Goal: Task Accomplishment & Management: Use online tool/utility

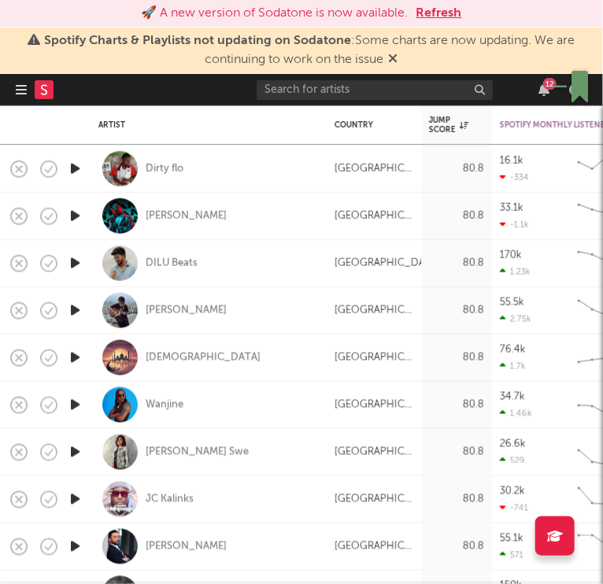
click at [301, 350] on div "Quran" at bounding box center [208, 357] width 220 height 46
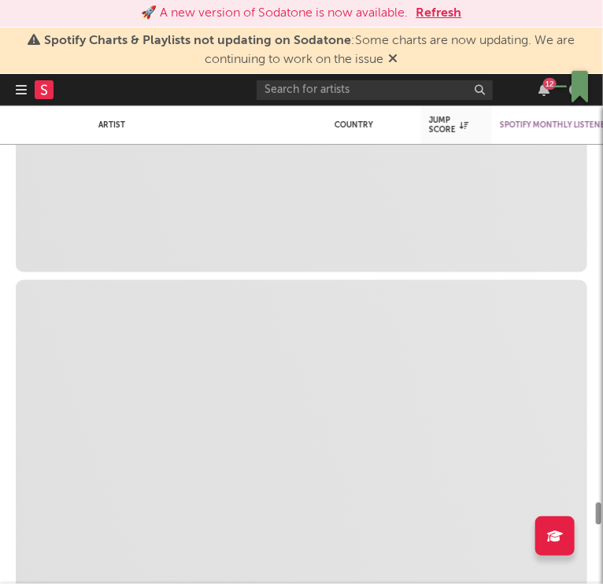
select select "1m"
select select "6m"
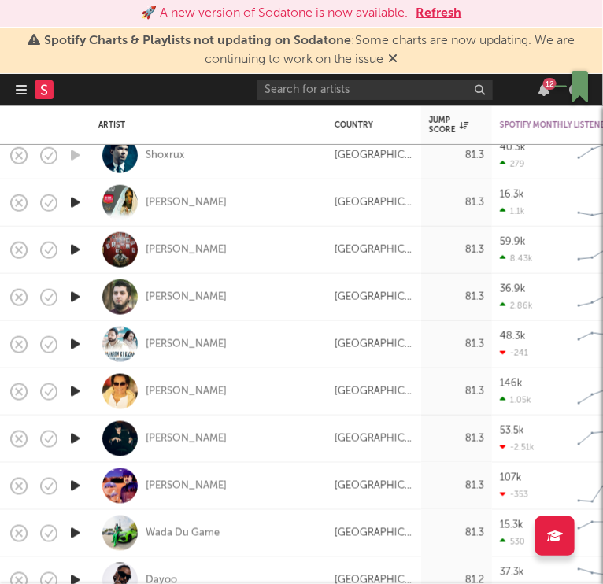
click at [20, 93] on icon "button" at bounding box center [21, 89] width 11 height 13
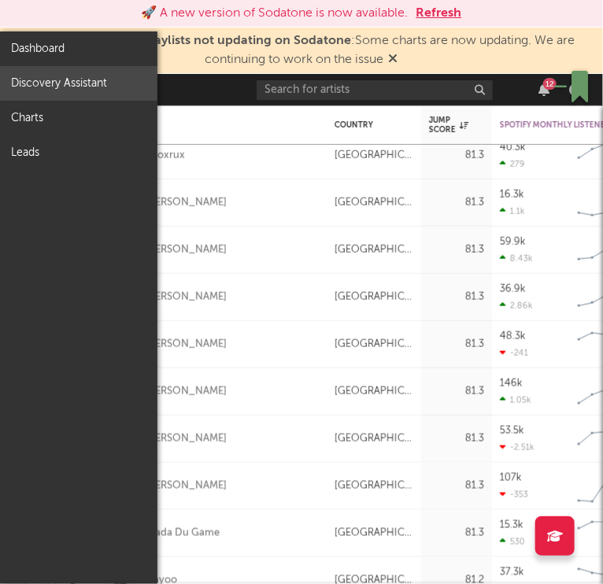
click at [39, 82] on link "Discovery Assistant" at bounding box center [78, 83] width 157 height 35
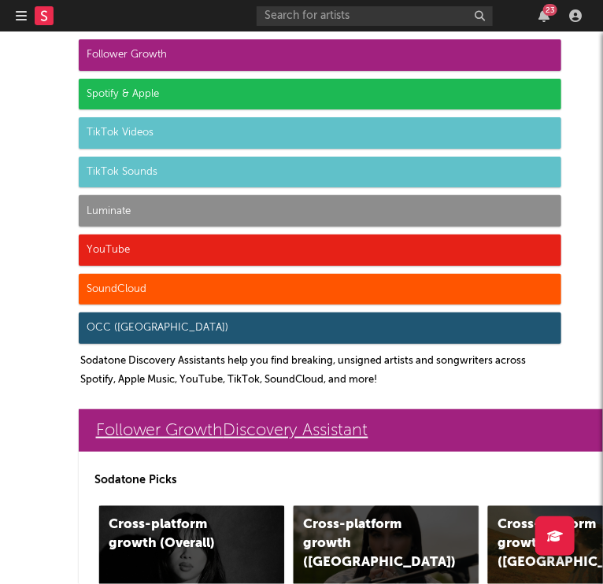
click at [235, 433] on link "Follower Growth Discovery Assistant" at bounding box center [488, 430] width 818 height 42
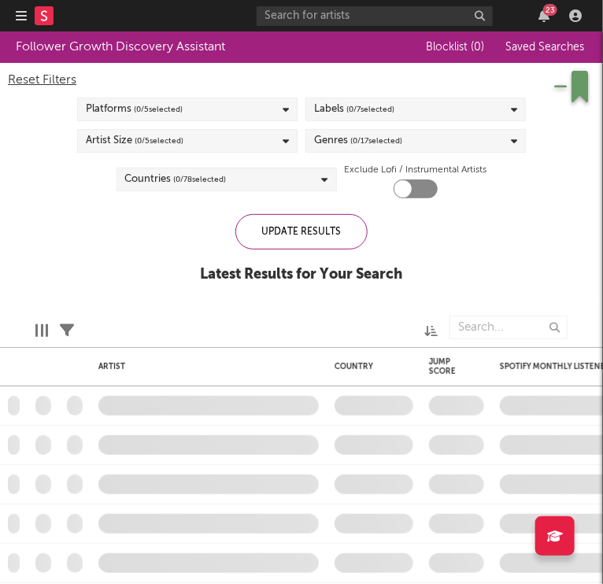
checkbox input "true"
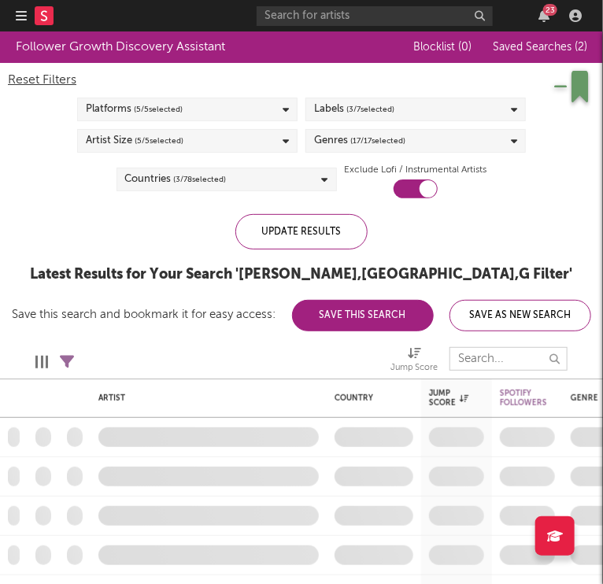
click at [496, 354] on input "text" at bounding box center [508, 359] width 118 height 24
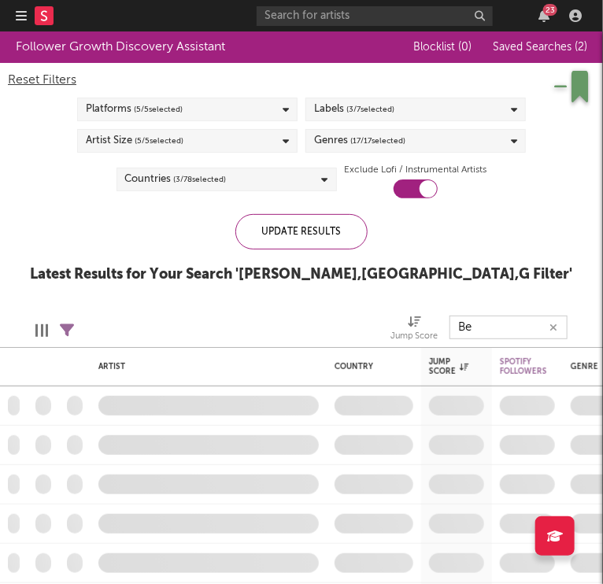
type input "B"
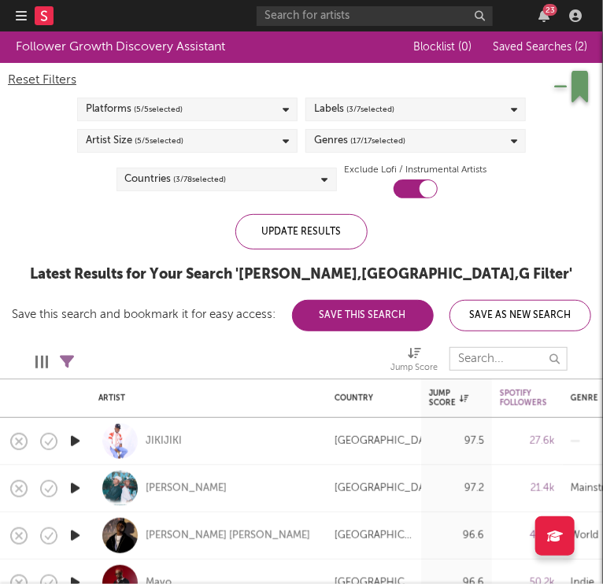
click at [481, 360] on input "text" at bounding box center [508, 359] width 118 height 24
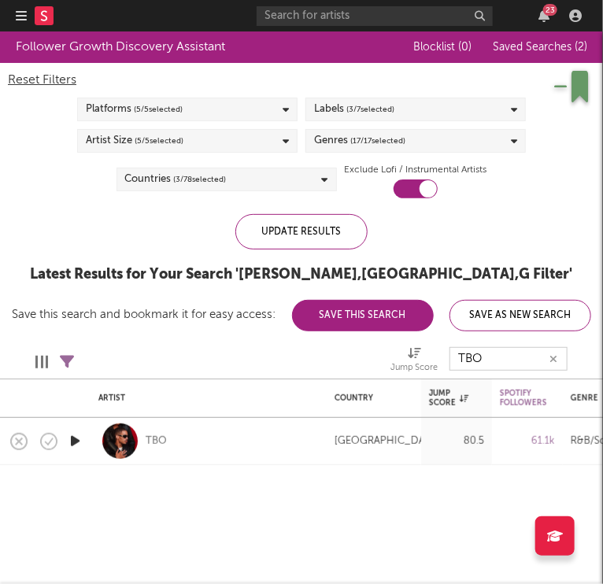
click at [496, 357] on input "TBO" at bounding box center [508, 359] width 118 height 24
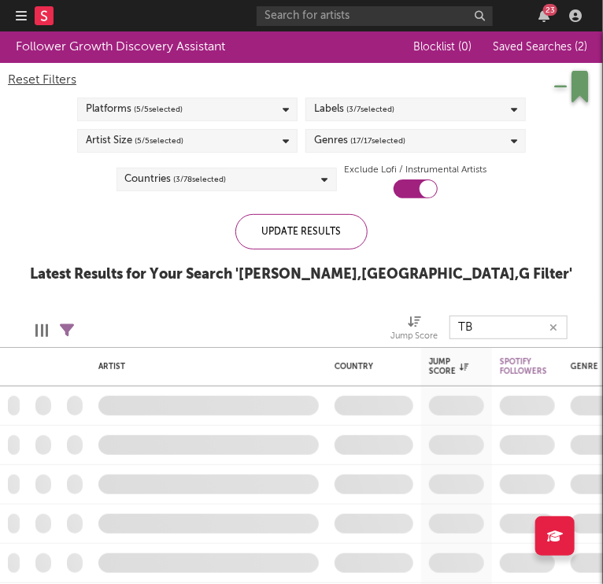
type input "T"
type input "I"
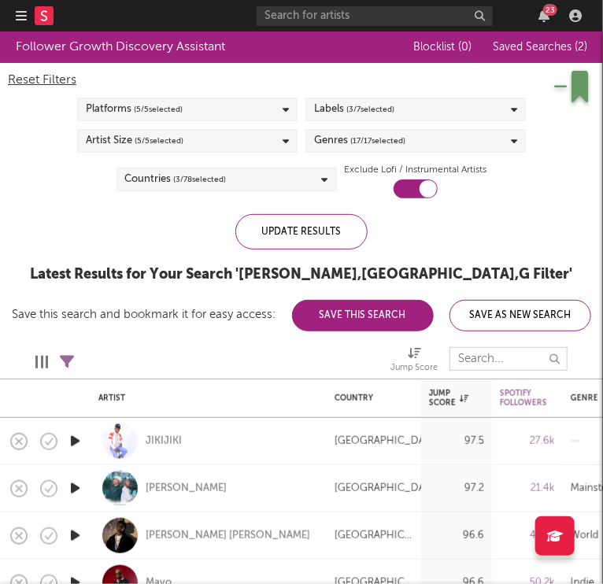
click at [478, 354] on input "text" at bounding box center [508, 359] width 118 height 24
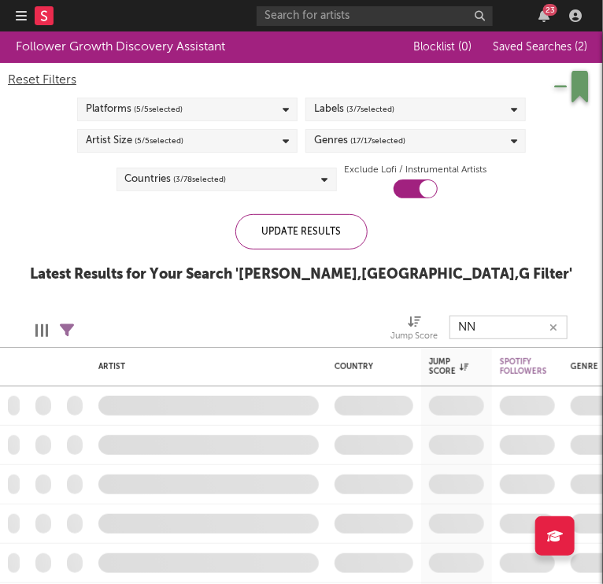
type input "N"
